Goal: Task Accomplishment & Management: Use online tool/utility

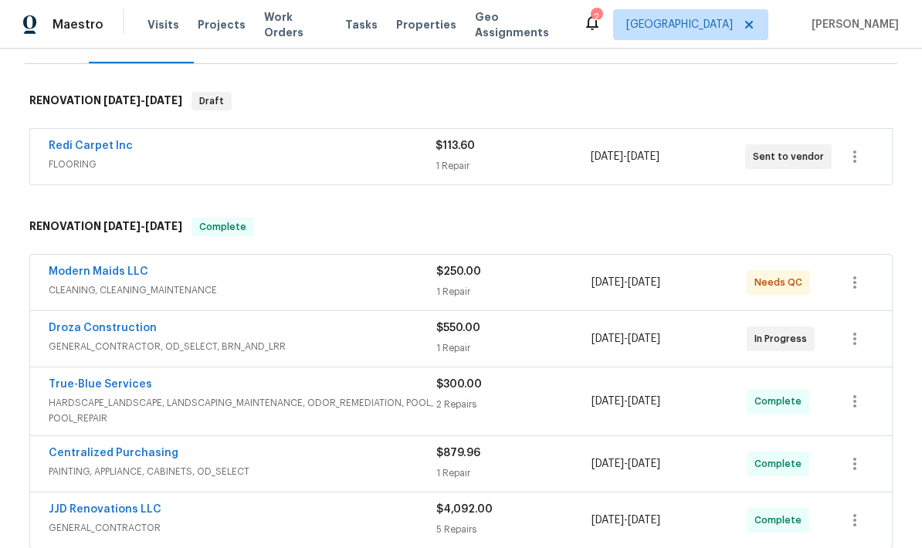
scroll to position [217, 0]
click at [861, 278] on icon "button" at bounding box center [854, 282] width 19 height 19
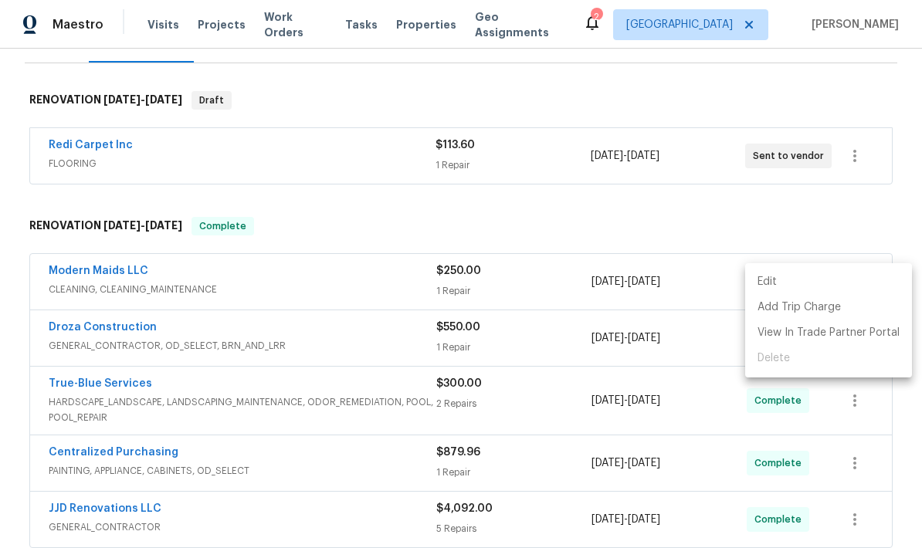
click at [699, 207] on div at bounding box center [461, 274] width 922 height 548
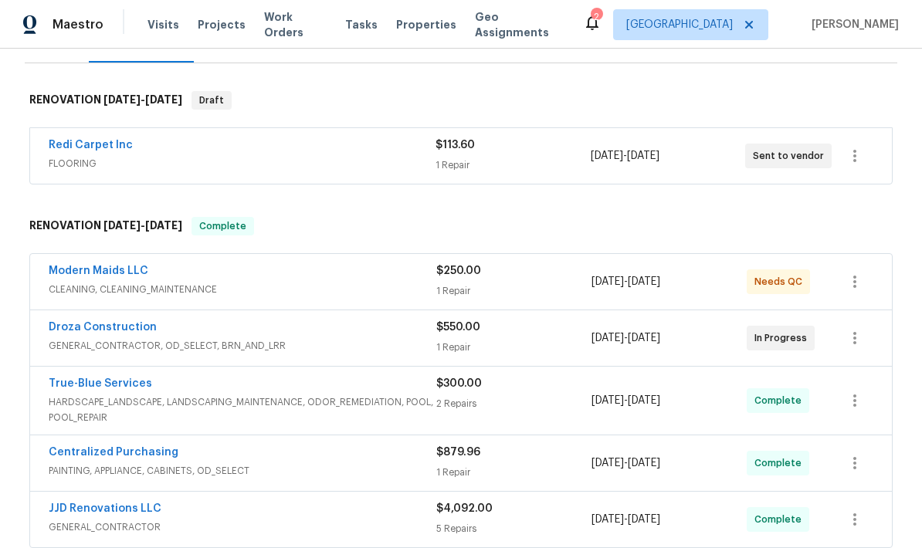
click at [396, 285] on span "CLEANING, CLEANING_MAINTENANCE" at bounding box center [243, 289] width 388 height 15
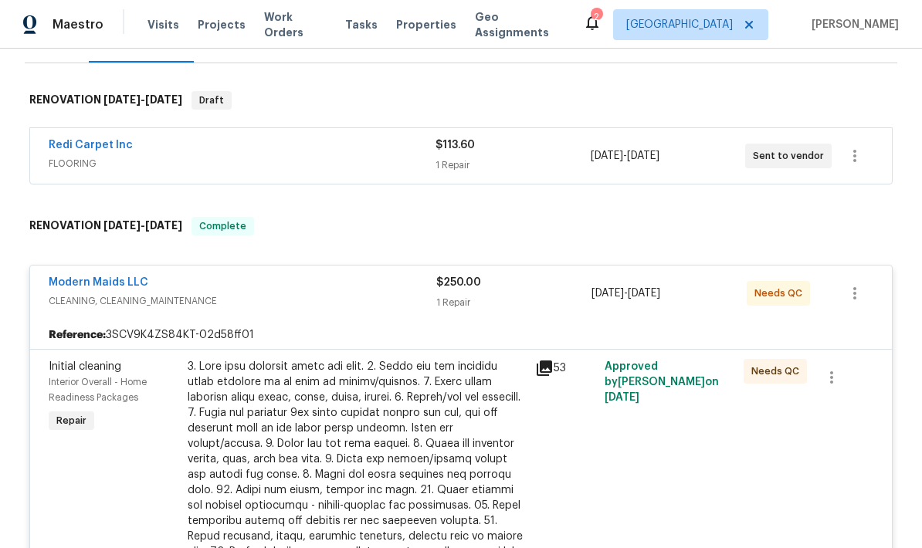
click at [479, 301] on div "1 Repair" at bounding box center [513, 302] width 155 height 15
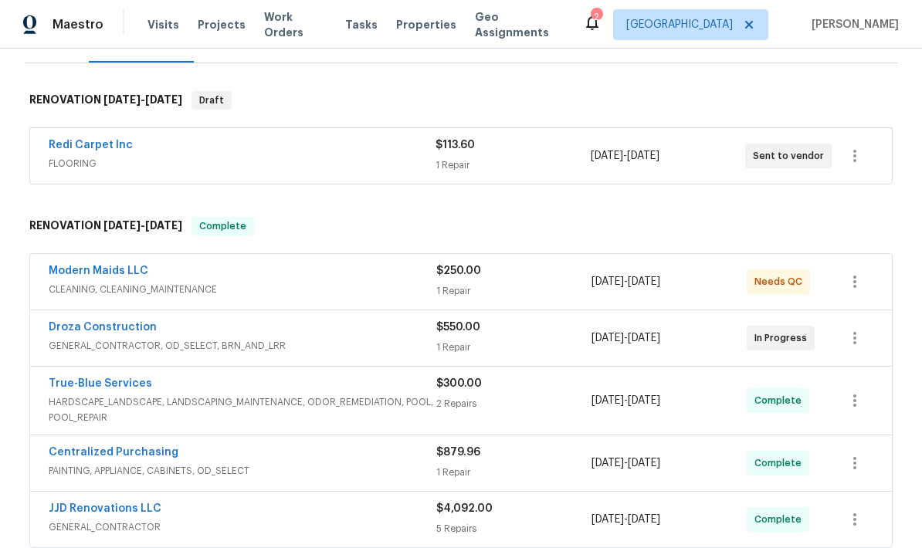
click at [483, 276] on div "$250.00" at bounding box center [513, 270] width 155 height 15
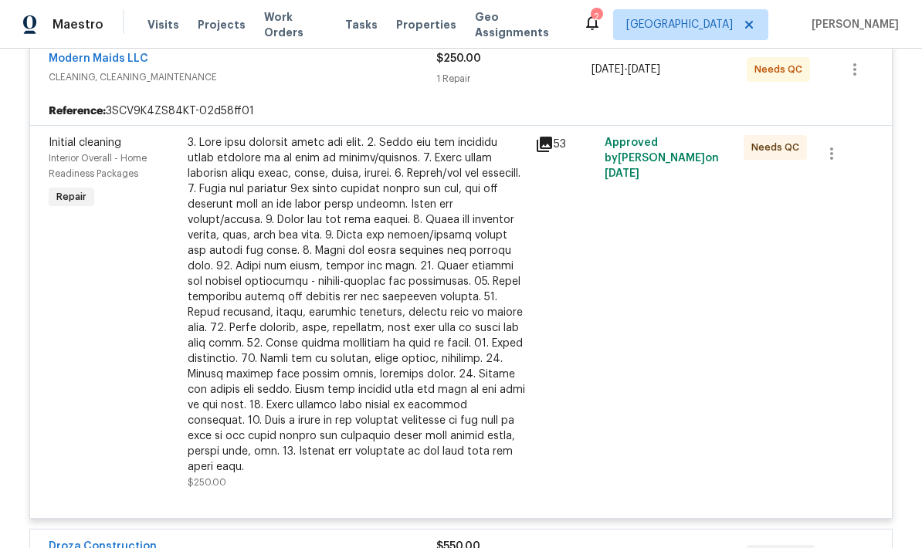
scroll to position [489, 0]
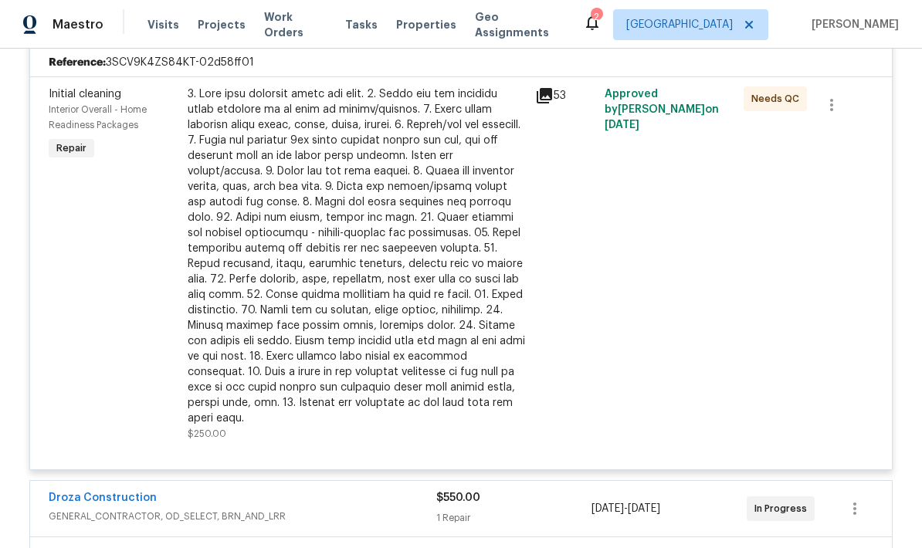
click at [457, 310] on div at bounding box center [357, 256] width 338 height 340
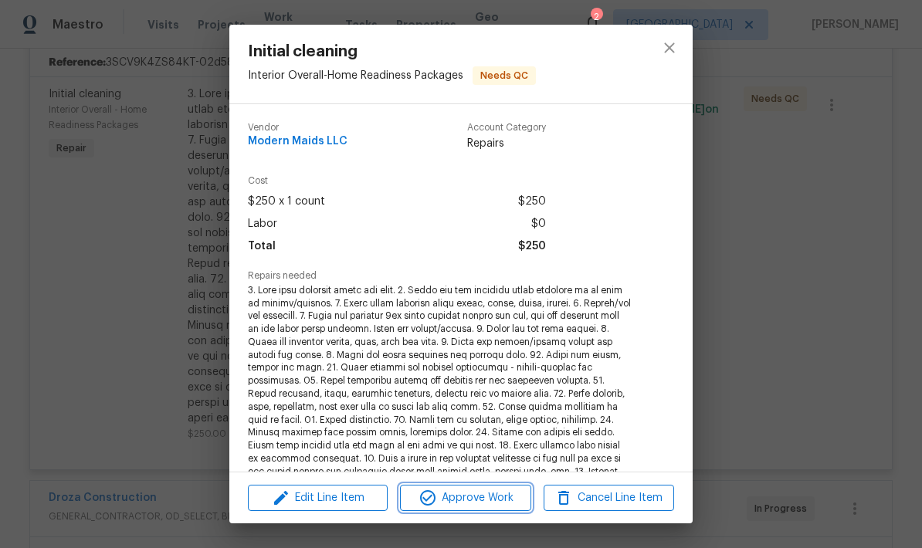
click at [487, 507] on button "Approve Work" at bounding box center [465, 498] width 130 height 27
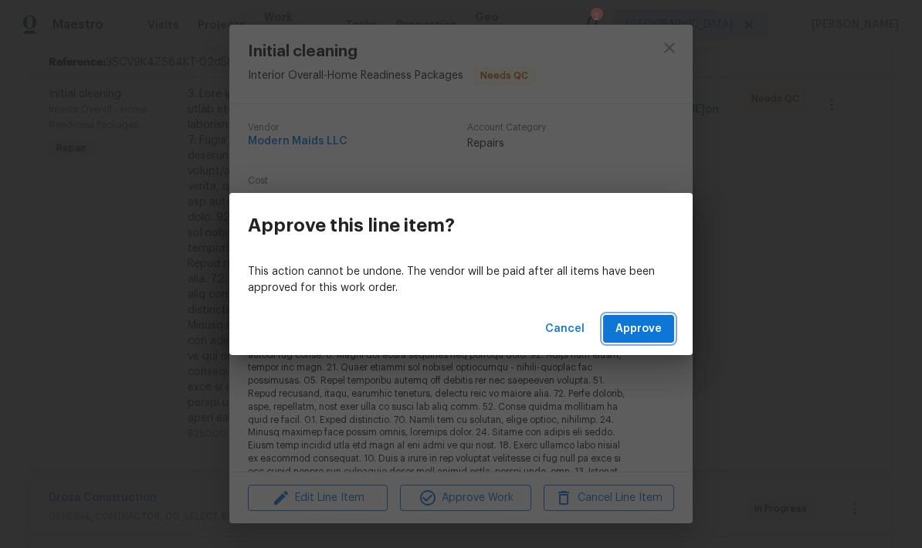
click at [651, 335] on span "Approve" at bounding box center [638, 329] width 46 height 19
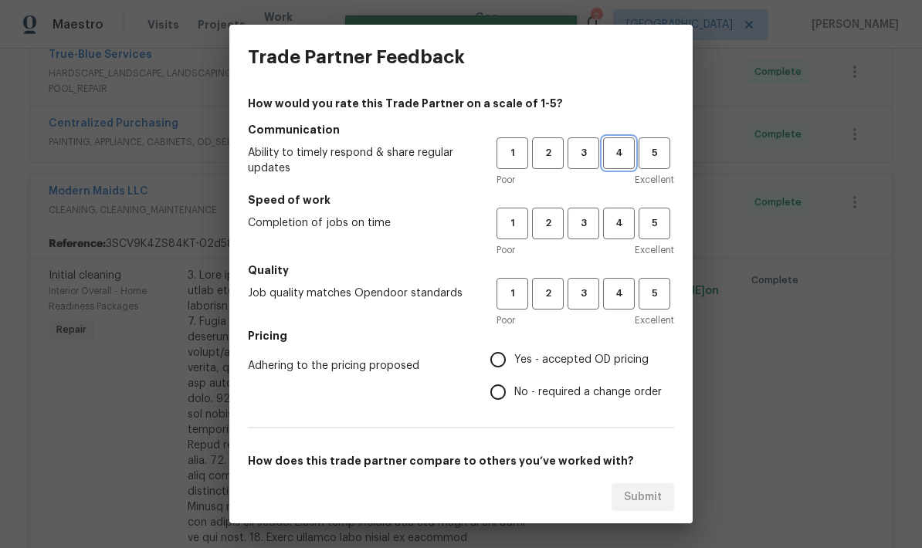
click at [611, 154] on span "4" at bounding box center [619, 153] width 29 height 18
click at [618, 232] on span "4" at bounding box center [619, 224] width 29 height 18
click at [616, 301] on span "4" at bounding box center [619, 294] width 29 height 18
click at [599, 358] on span "Yes - accepted OD pricing" at bounding box center [581, 360] width 134 height 16
click at [514, 358] on input "Yes - accepted OD pricing" at bounding box center [498, 360] width 32 height 32
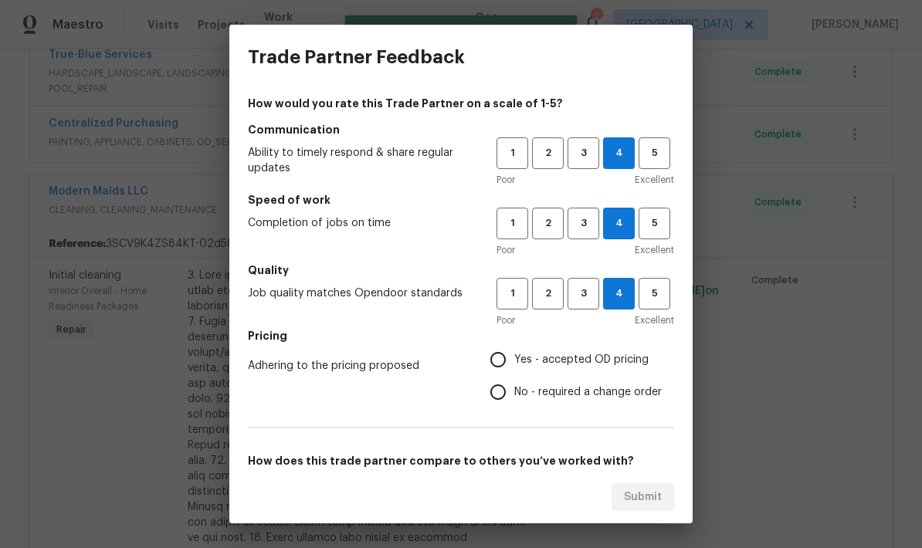
radio input "true"
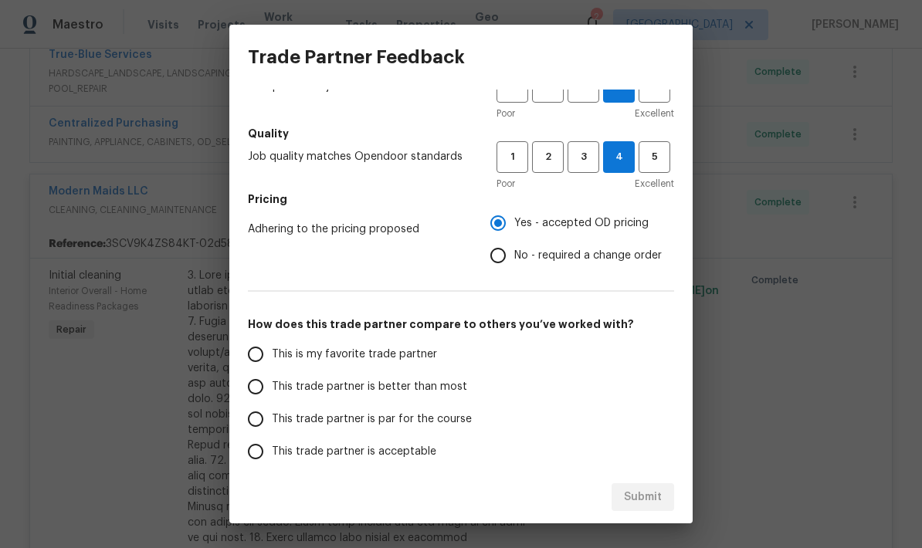
scroll to position [147, 0]
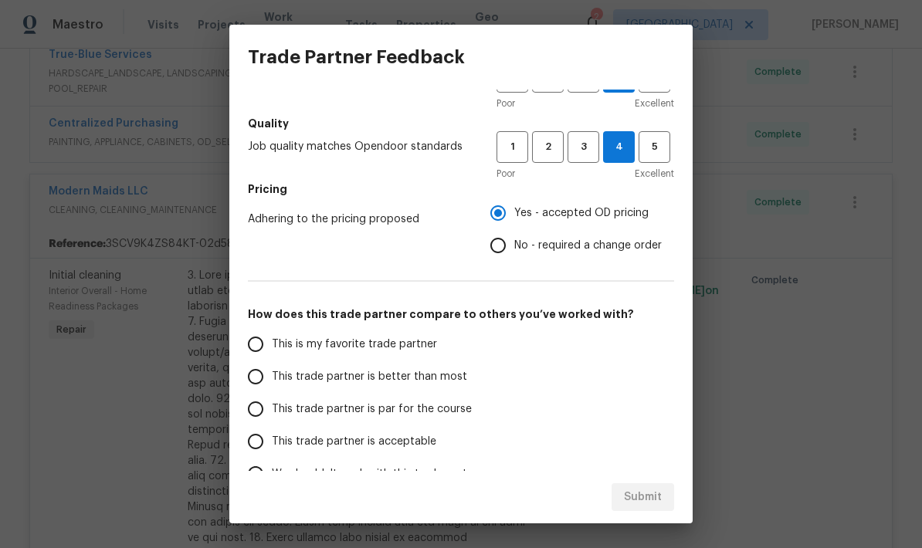
click at [429, 412] on span "This trade partner is par for the course" at bounding box center [372, 409] width 200 height 16
click at [272, 412] on input "This trade partner is par for the course" at bounding box center [255, 409] width 32 height 32
click at [661, 503] on span "Submit" at bounding box center [643, 497] width 38 height 19
radio input "true"
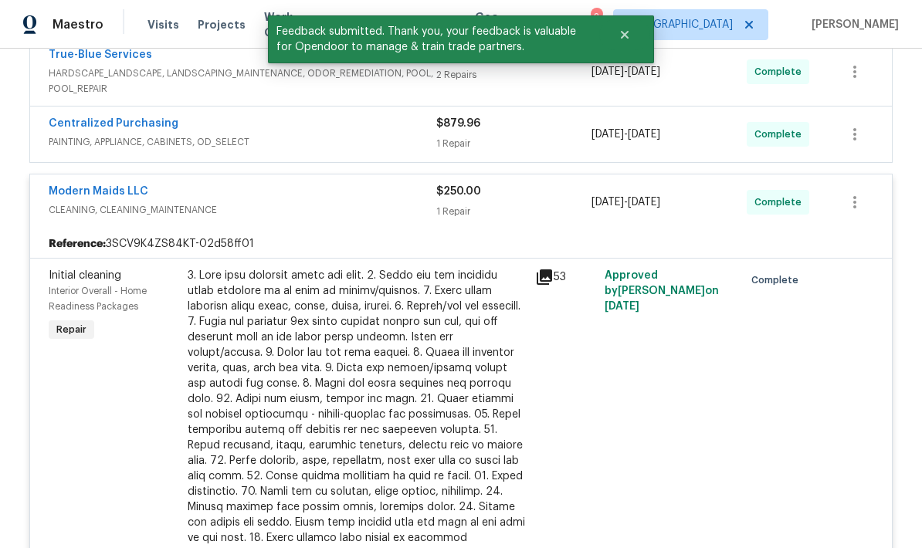
click at [344, 196] on div "Modern Maids LLC" at bounding box center [243, 193] width 388 height 19
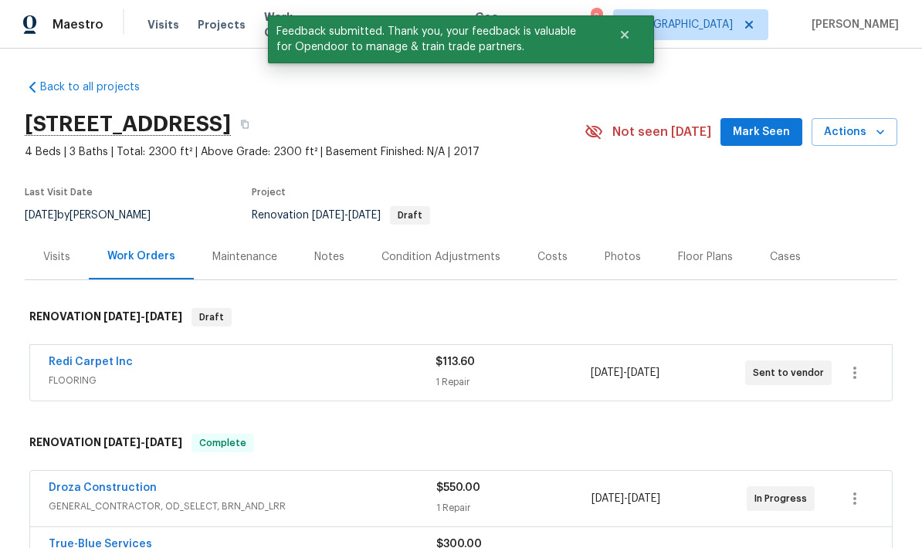
scroll to position [0, 0]
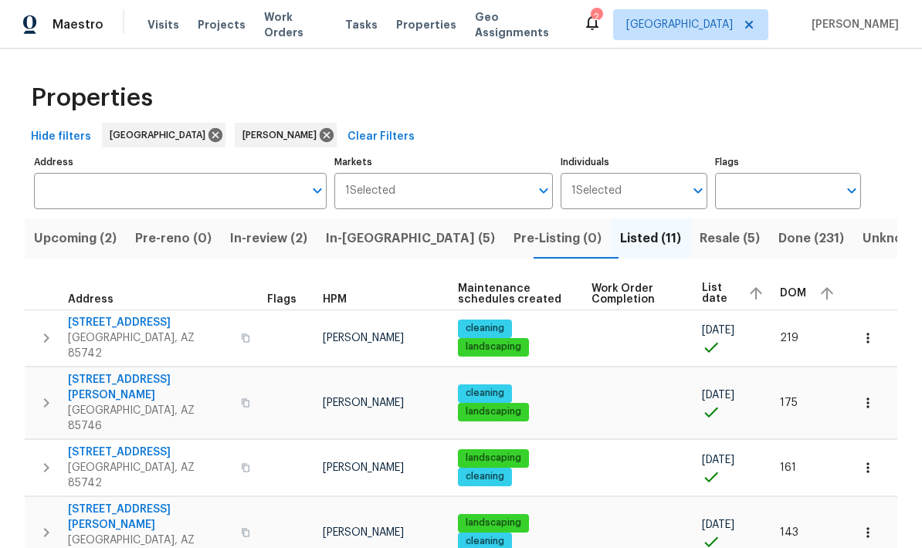
click at [380, 230] on span "In-reno (5)" at bounding box center [410, 239] width 169 height 22
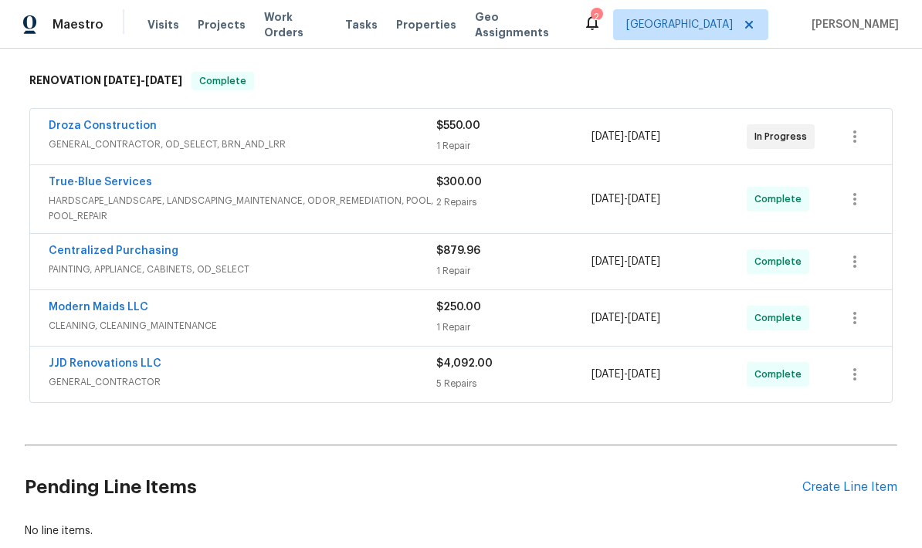
scroll to position [366, 0]
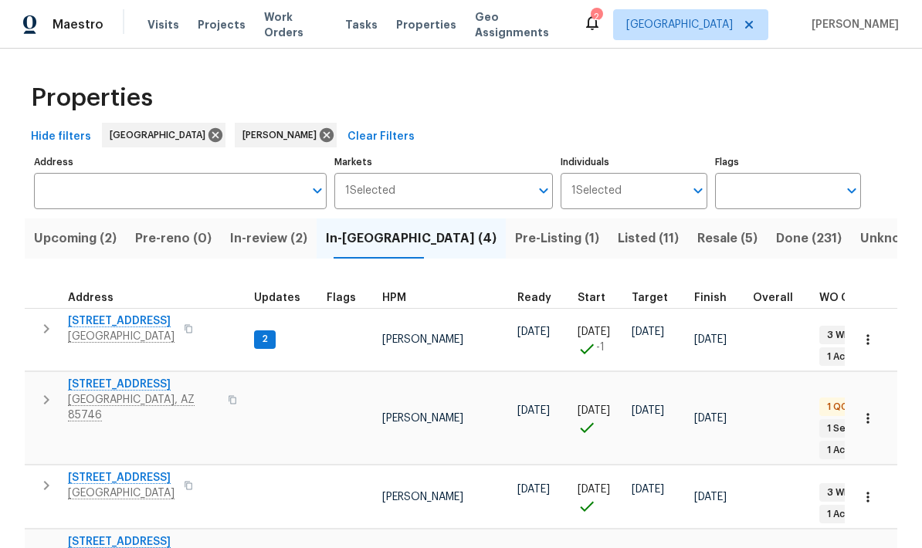
click at [107, 323] on span "1917 W Saxony Rd" at bounding box center [121, 320] width 107 height 15
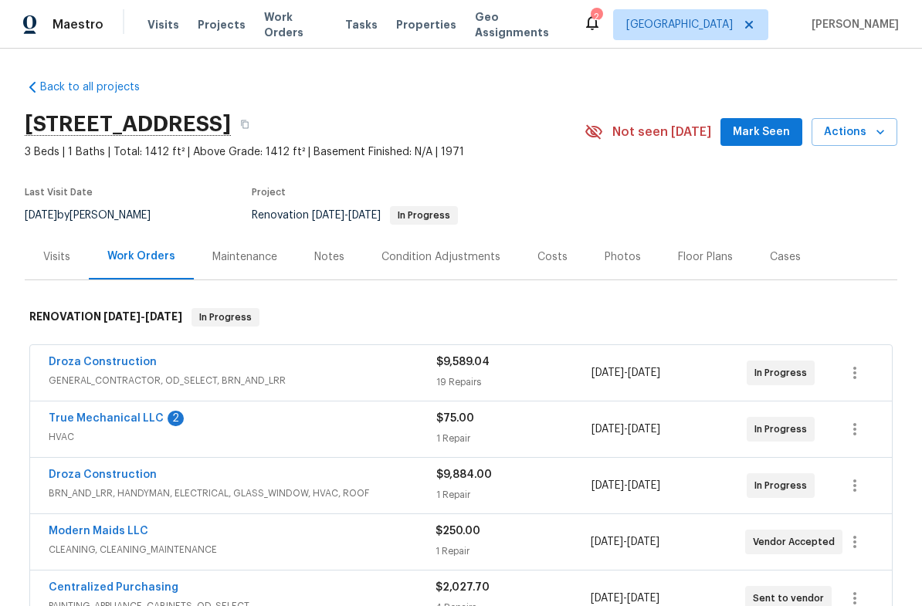
click at [110, 421] on link "True Mechanical LLC" at bounding box center [106, 418] width 115 height 11
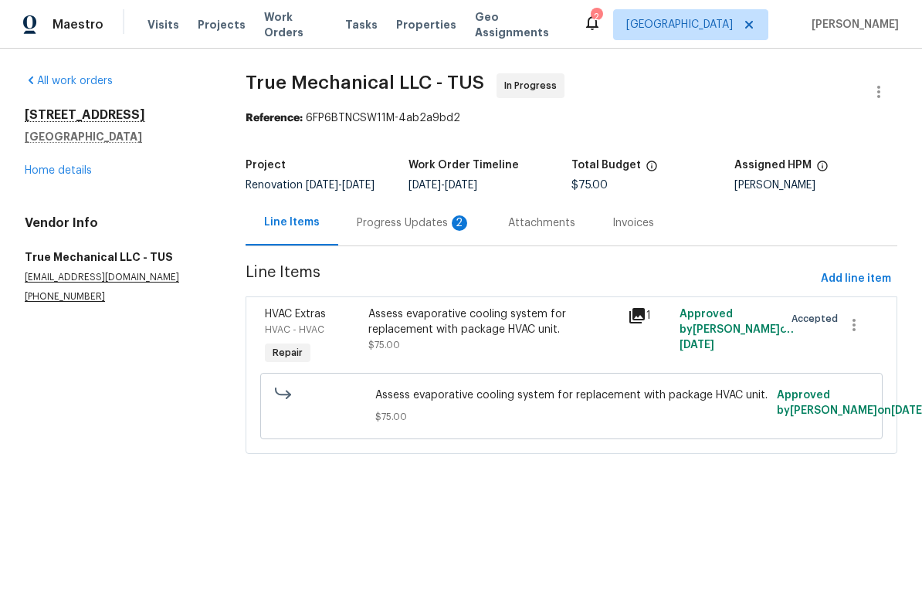
click at [422, 231] on div "Progress Updates 2" at bounding box center [414, 222] width 114 height 15
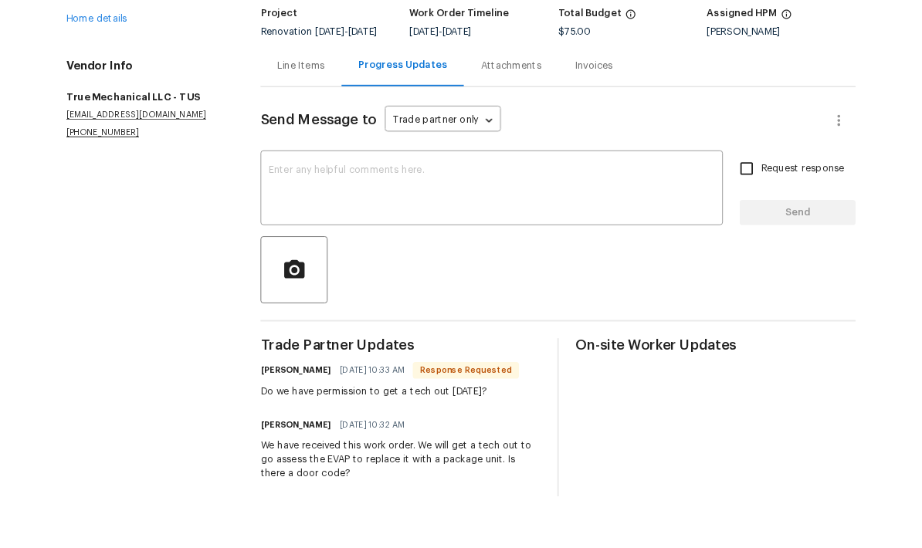
scroll to position [38, 0]
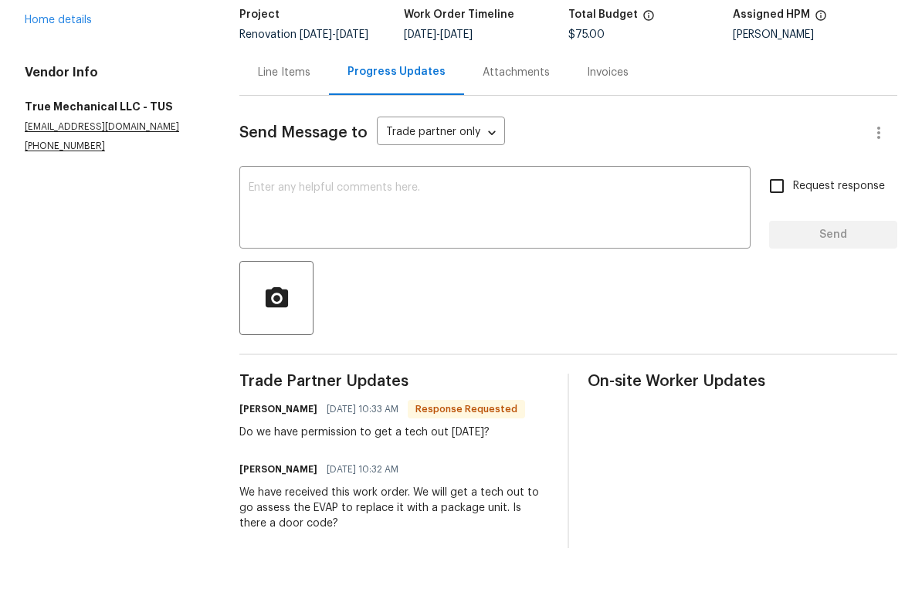
click at [305, 240] on textarea at bounding box center [495, 267] width 493 height 54
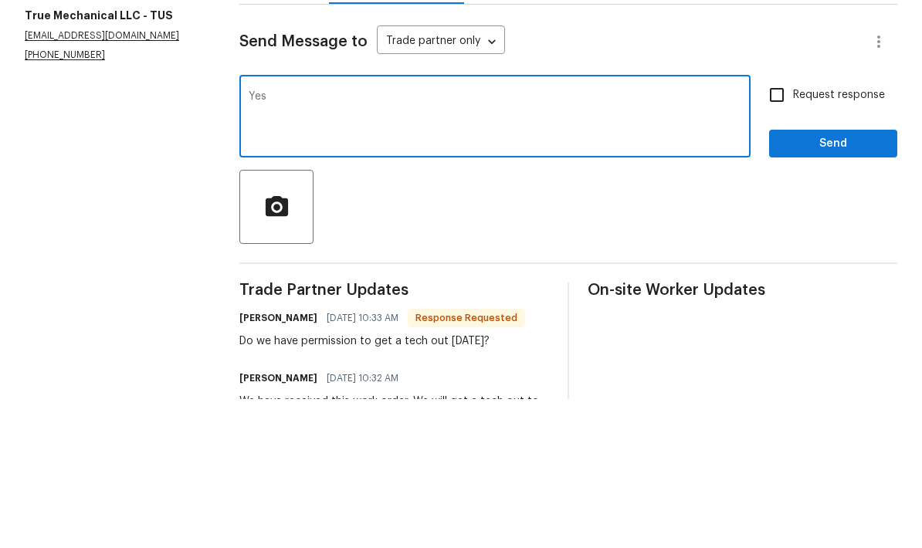
type textarea "Yes"
click at [852, 279] on button "Send" at bounding box center [833, 293] width 128 height 29
